Goal: Task Accomplishment & Management: Use online tool/utility

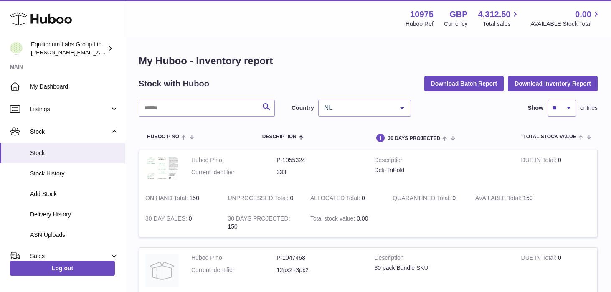
click at [372, 110] on span "NL" at bounding box center [358, 108] width 72 height 8
click at [453, 135] on span at bounding box center [446, 137] width 13 height 7
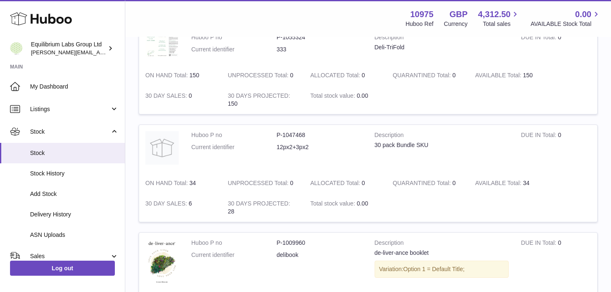
scroll to position [144, 0]
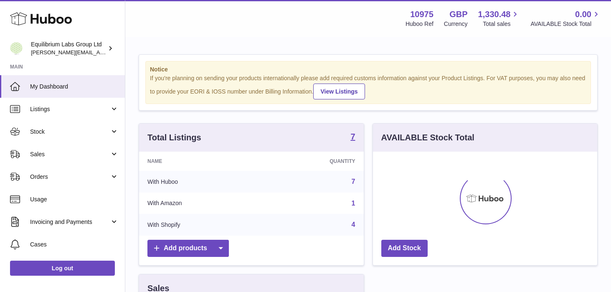
scroll to position [130, 224]
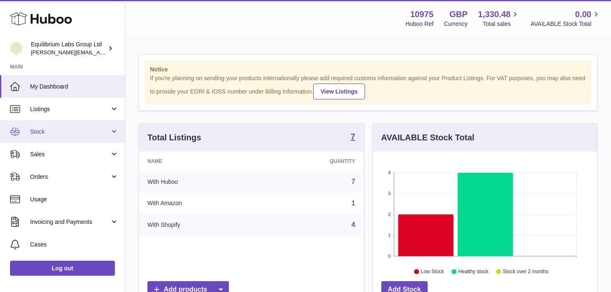
click at [73, 126] on link "Stock" at bounding box center [62, 131] width 125 height 23
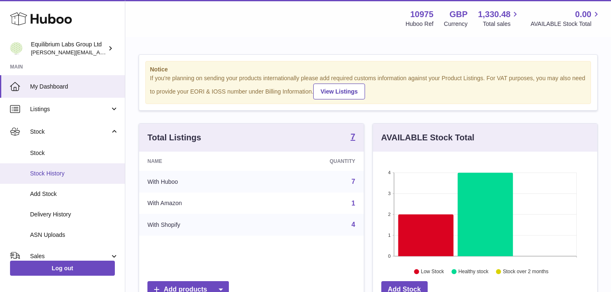
click at [69, 165] on link "Stock History" at bounding box center [62, 173] width 125 height 20
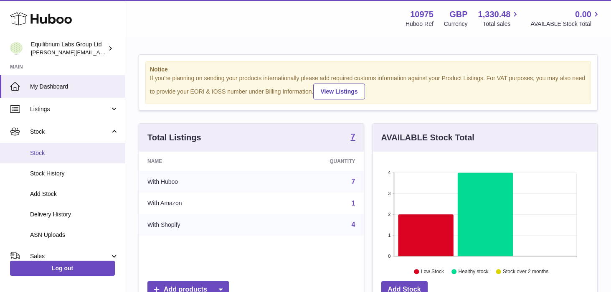
click at [64, 159] on link "Stock" at bounding box center [62, 153] width 125 height 20
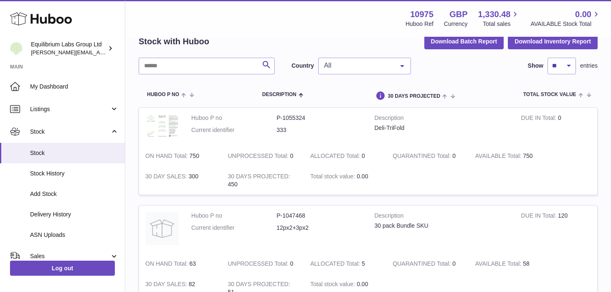
scroll to position [25, 0]
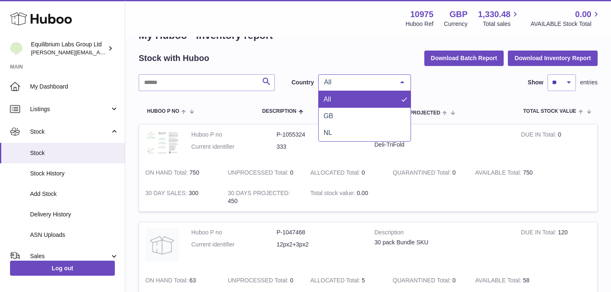
click at [347, 85] on span "All" at bounding box center [358, 82] width 72 height 8
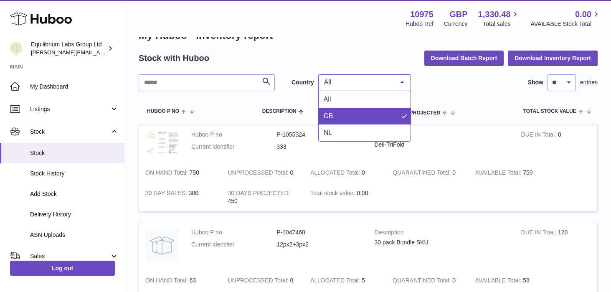
click at [349, 111] on span "GB" at bounding box center [365, 116] width 92 height 17
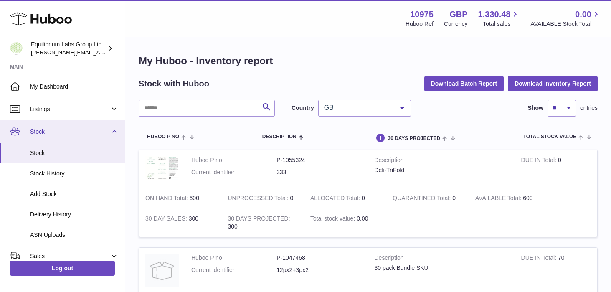
click at [90, 132] on span "Stock" at bounding box center [70, 132] width 80 height 8
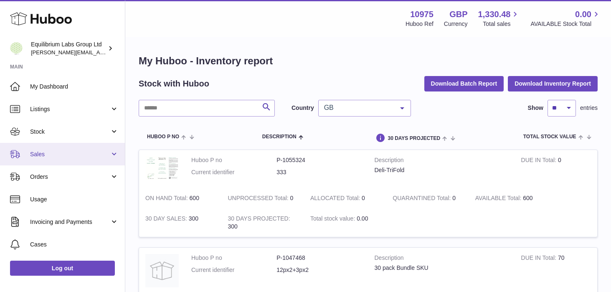
click at [108, 150] on link "Sales" at bounding box center [62, 154] width 125 height 23
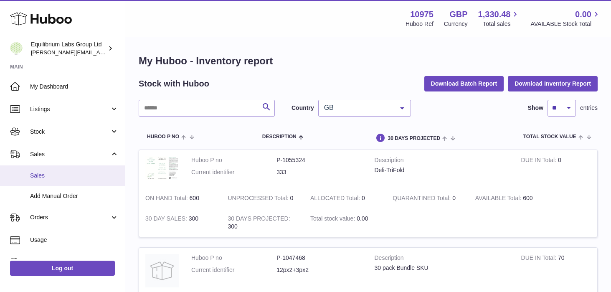
click at [90, 177] on span "Sales" at bounding box center [74, 176] width 89 height 8
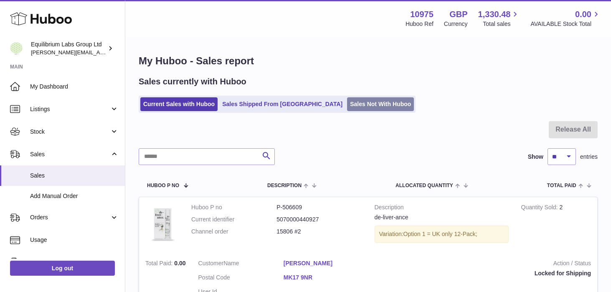
click at [347, 107] on link "Sales Not With Huboo" at bounding box center [380, 104] width 67 height 14
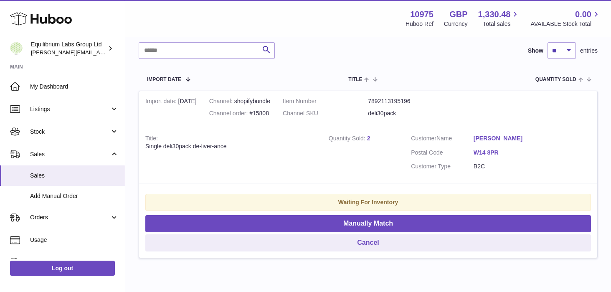
scroll to position [121, 0]
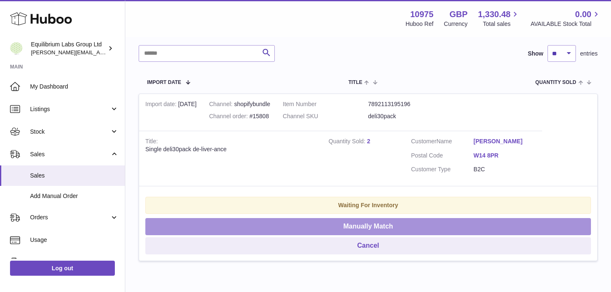
click at [382, 235] on button "Manually Match" at bounding box center [367, 226] width 445 height 17
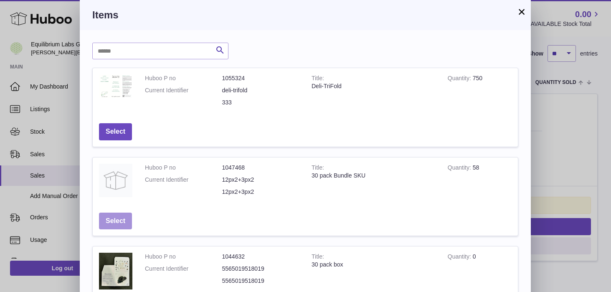
click at [121, 219] on button "Select" at bounding box center [115, 221] width 33 height 17
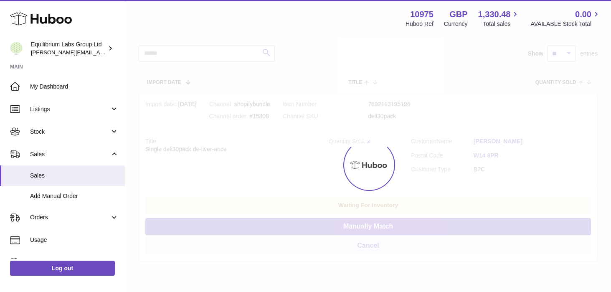
scroll to position [0, 0]
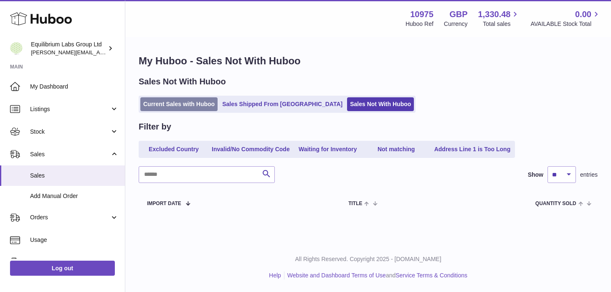
click at [157, 106] on link "Current Sales with Huboo" at bounding box center [178, 104] width 77 height 14
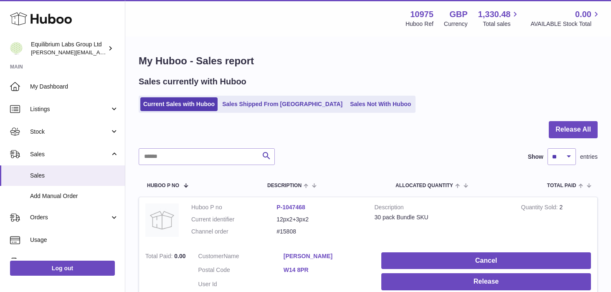
scroll to position [20, 0]
